Goal: Task Accomplishment & Management: Manage account settings

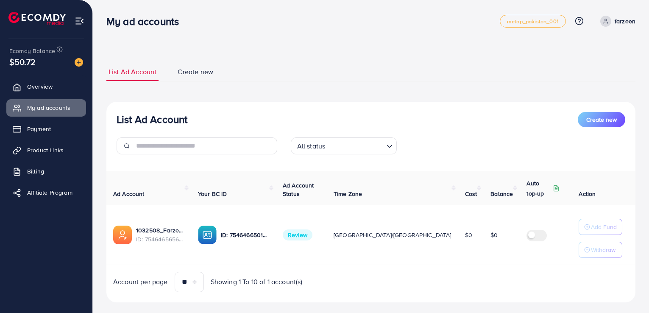
scroll to position [12, 0]
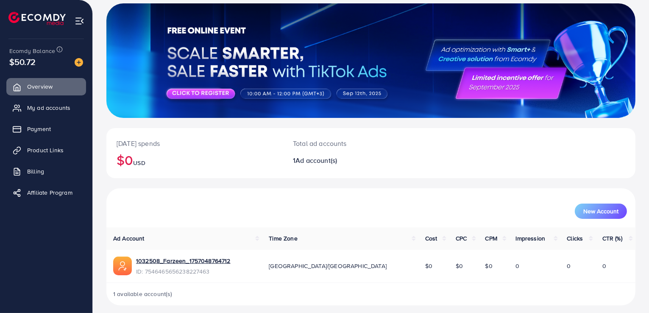
scroll to position [55, 0]
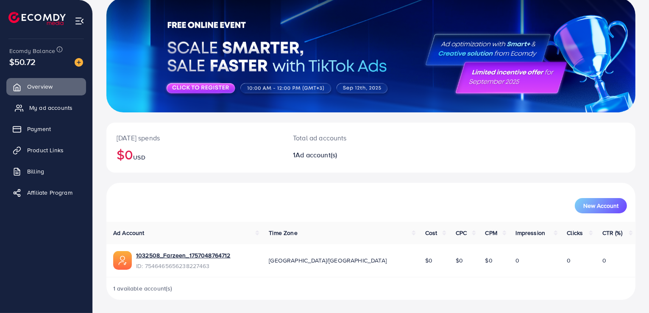
click at [42, 106] on span "My ad accounts" at bounding box center [50, 107] width 43 height 8
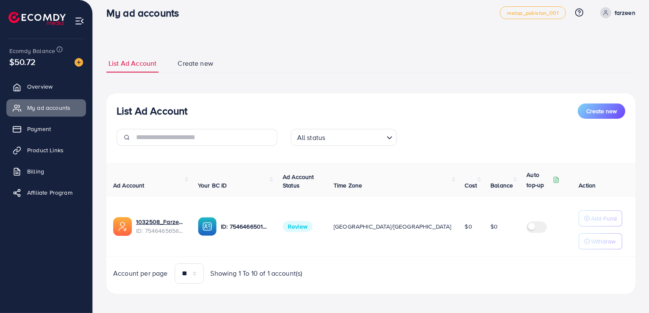
scroll to position [12, 0]
